Goal: Task Accomplishment & Management: Complete application form

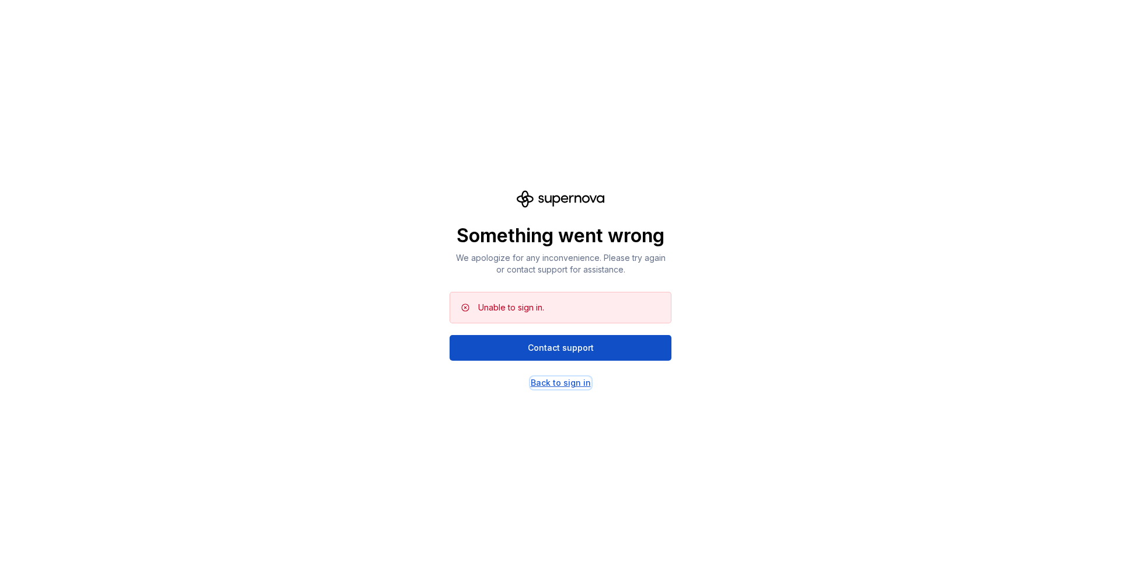
click at [557, 379] on div "Back to sign in" at bounding box center [561, 383] width 60 height 12
